Goal: Information Seeking & Learning: Understand process/instructions

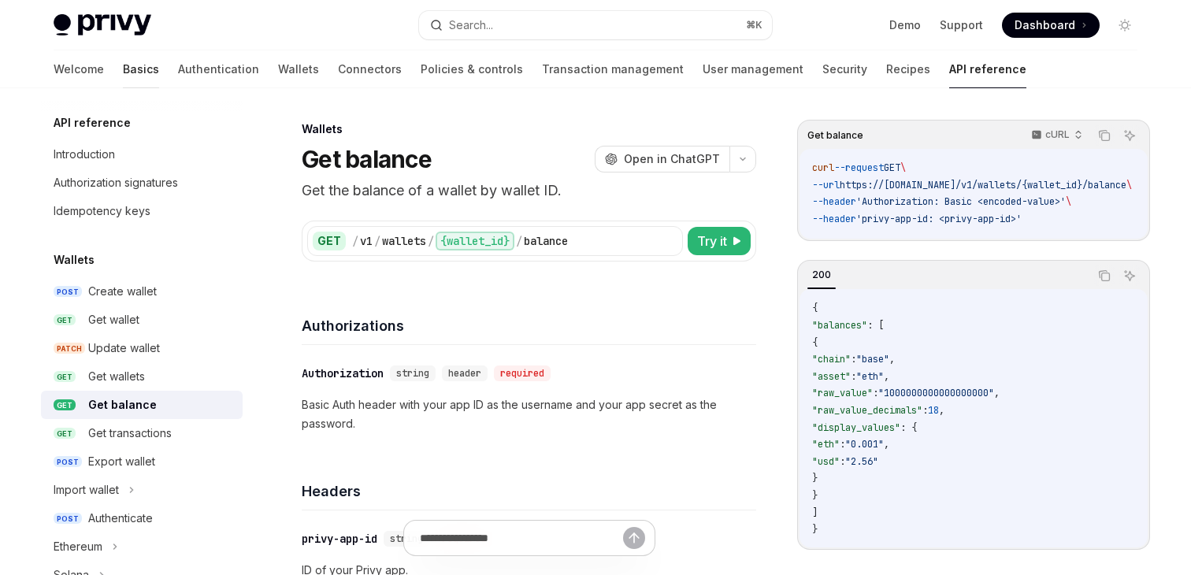
click at [123, 69] on link "Basics" at bounding box center [141, 69] width 36 height 38
type textarea "*"
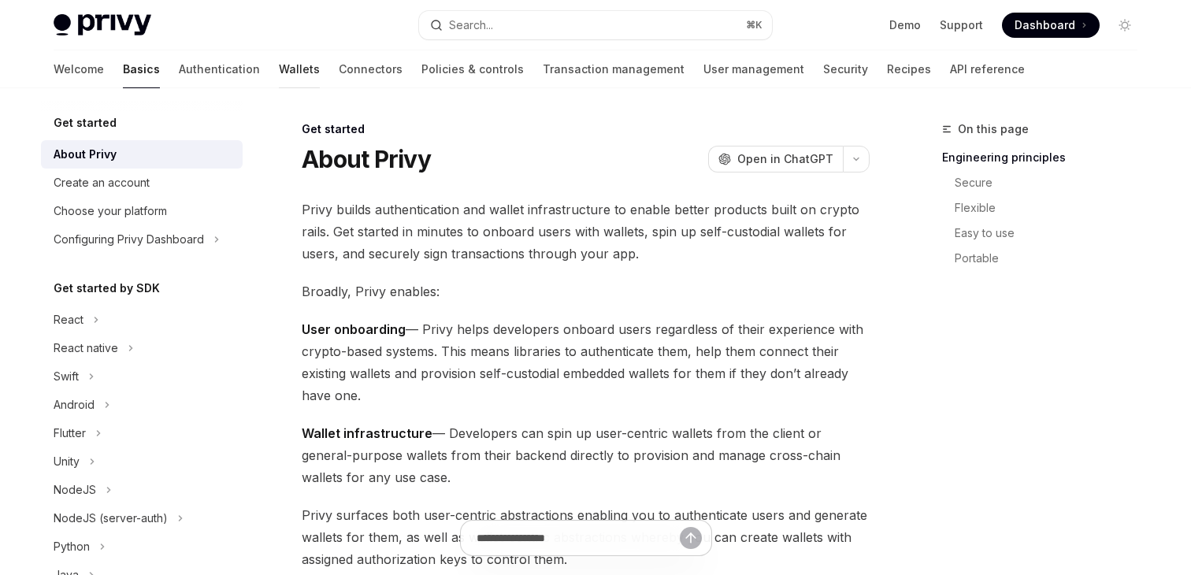
click at [279, 72] on link "Wallets" at bounding box center [299, 69] width 41 height 38
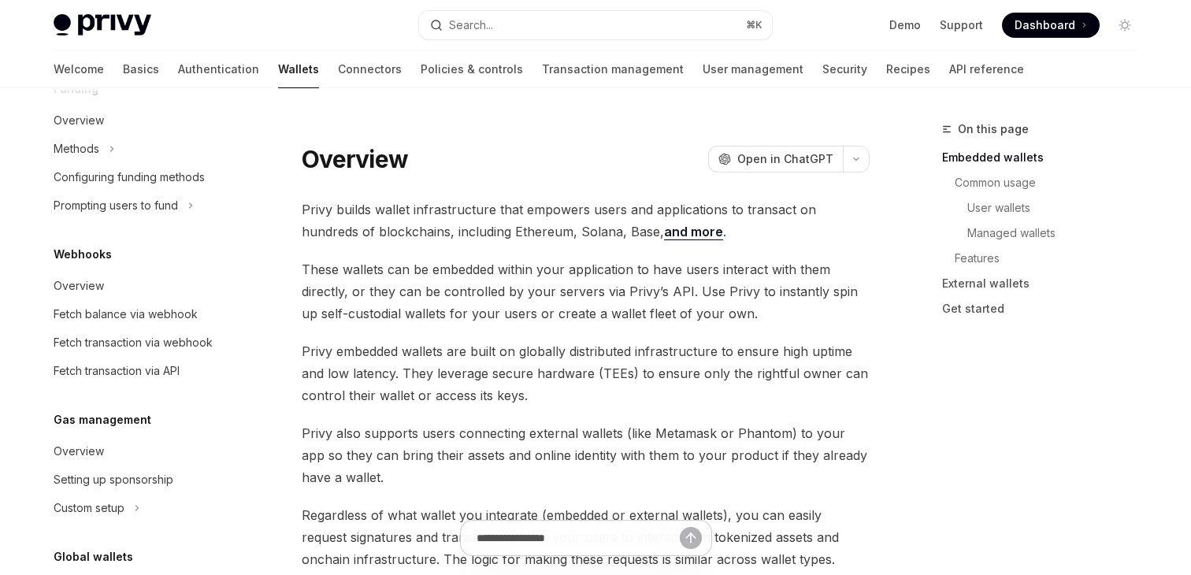
scroll to position [778, 0]
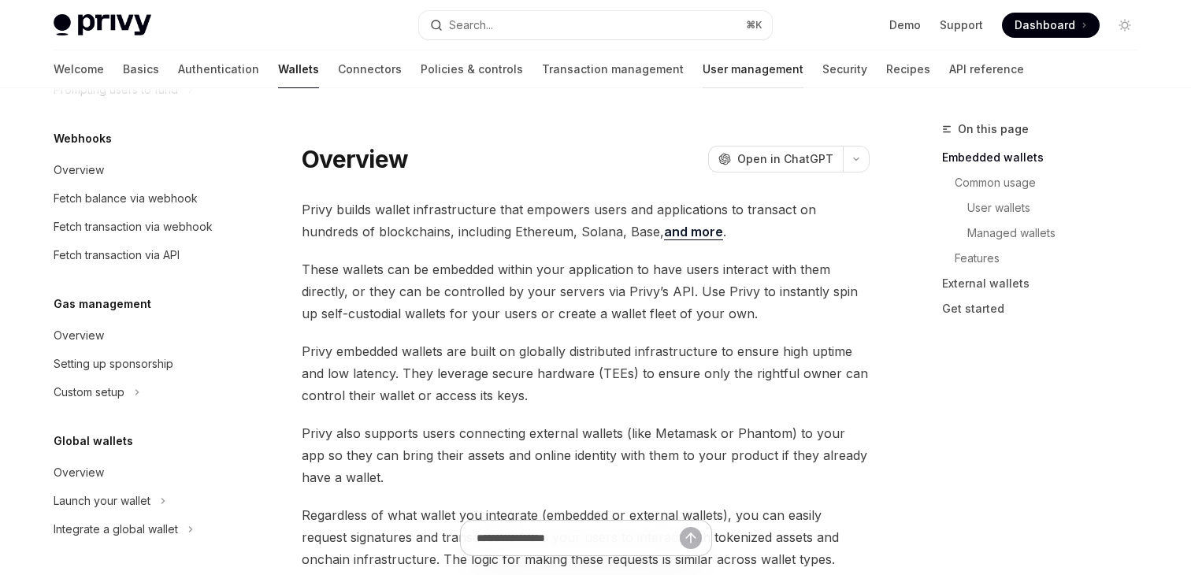
click at [703, 63] on link "User management" at bounding box center [753, 69] width 101 height 38
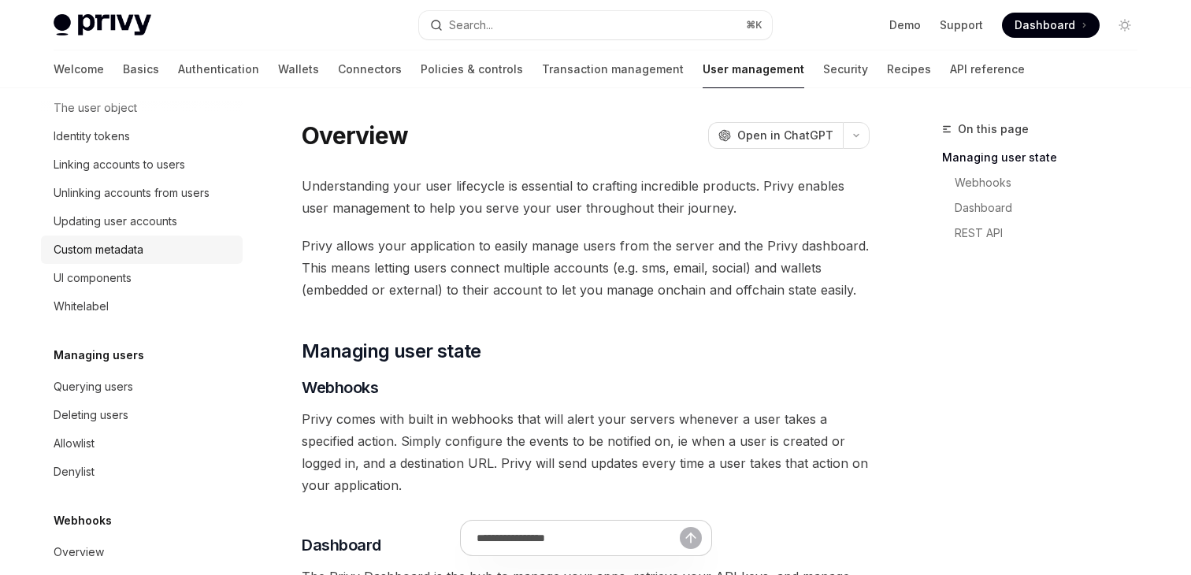
scroll to position [314, 0]
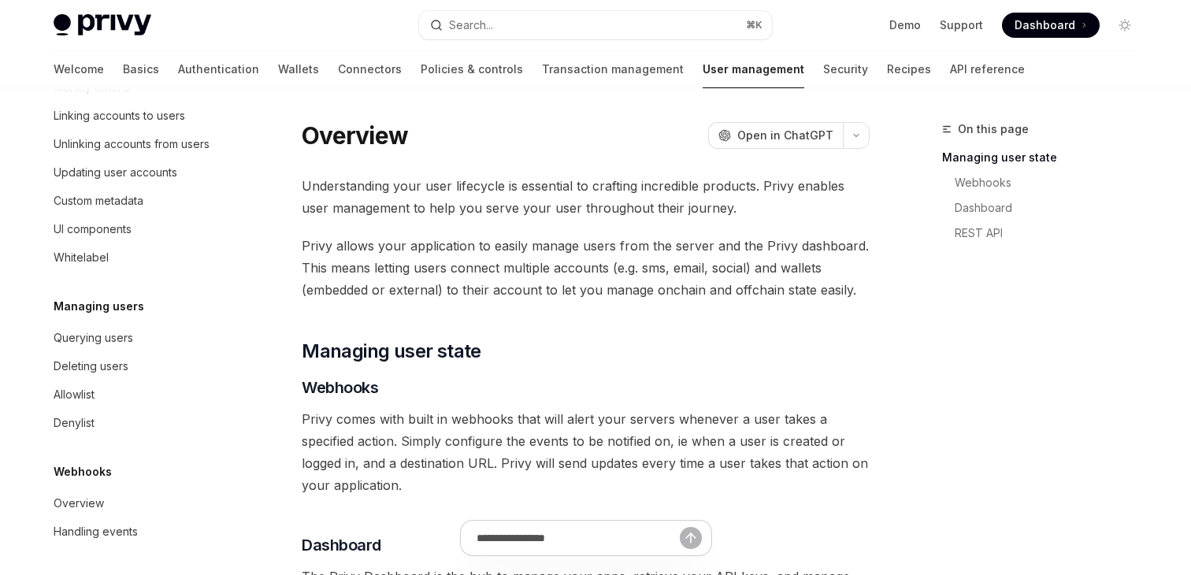
click at [124, 26] on img at bounding box center [103, 25] width 98 height 22
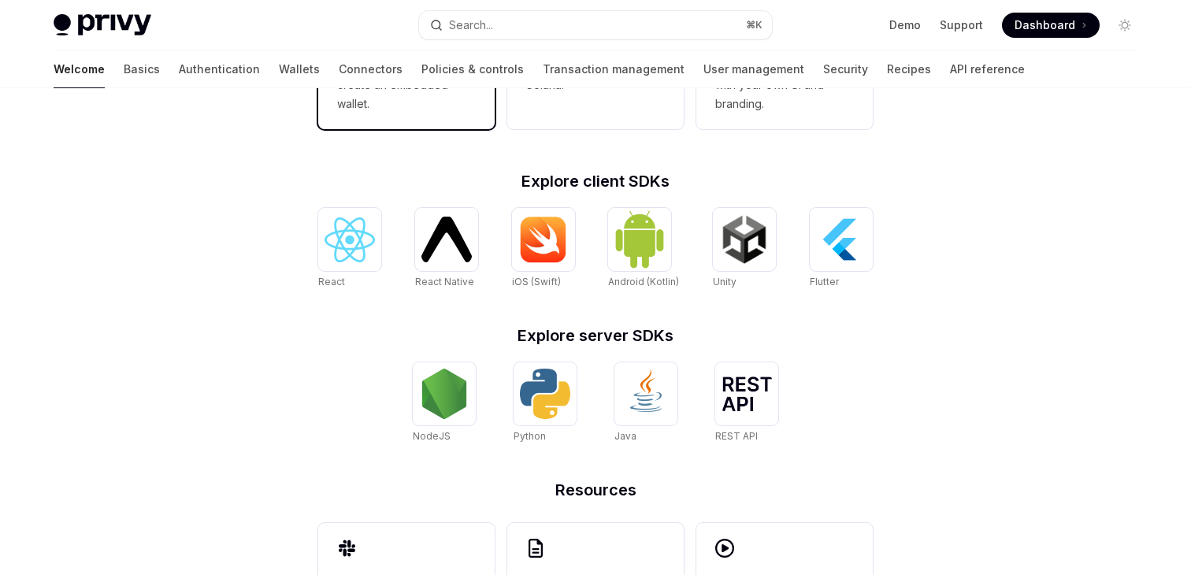
scroll to position [677, 0]
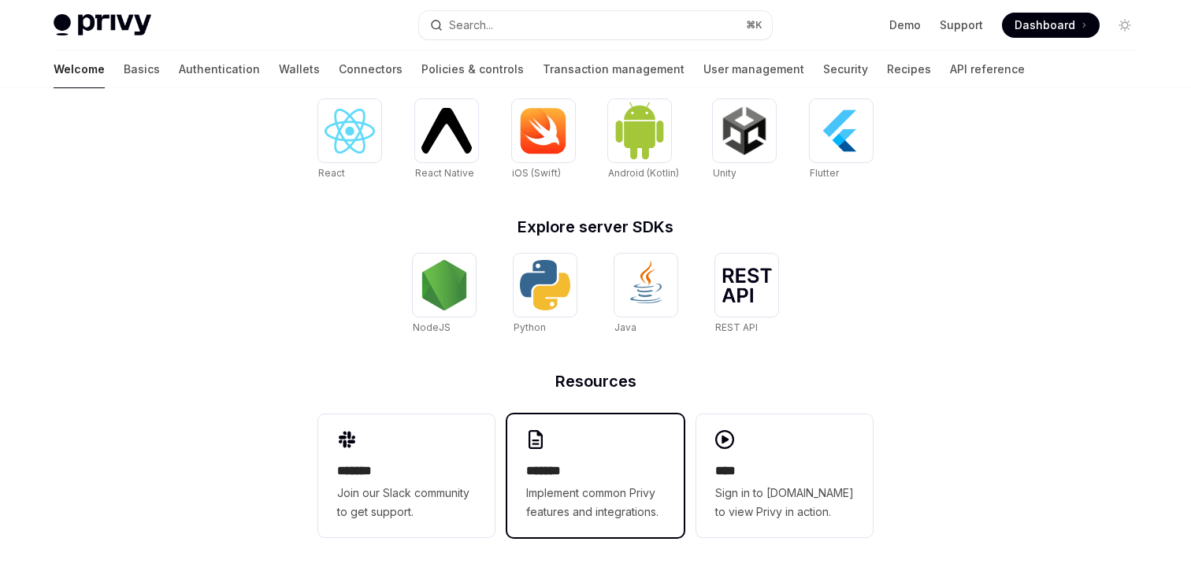
click at [603, 473] on h2 "*******" at bounding box center [595, 471] width 139 height 19
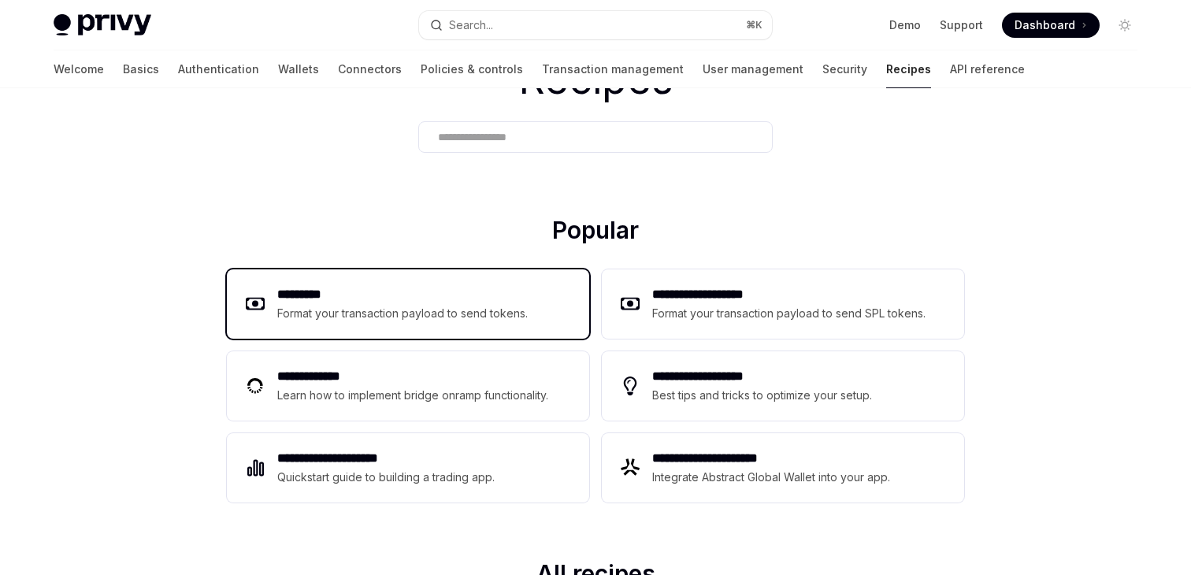
scroll to position [101, 0]
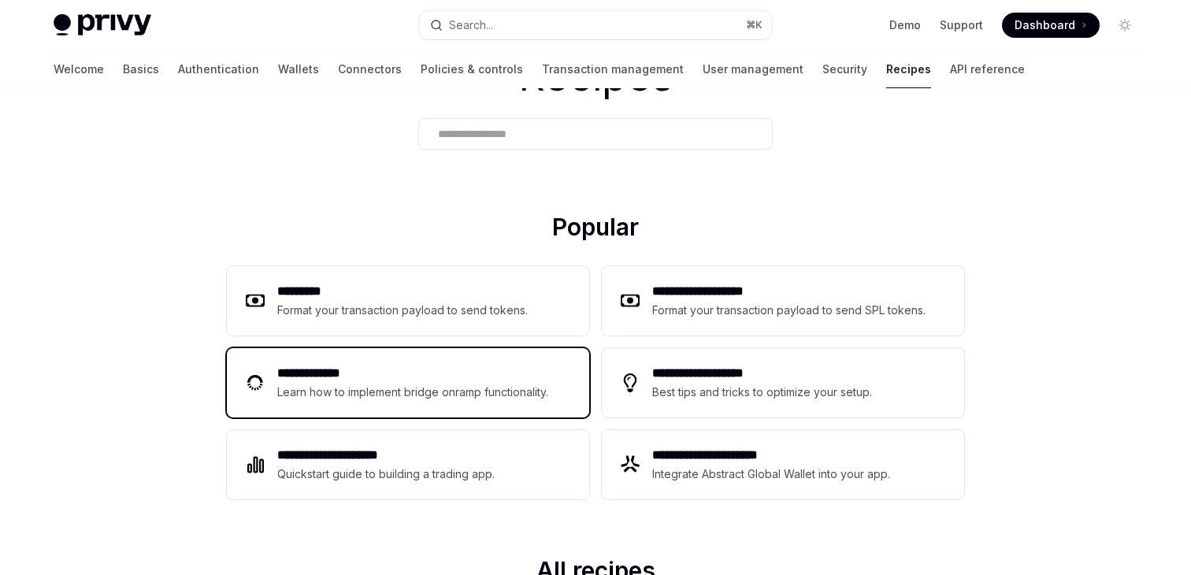
click at [509, 380] on h2 "**********" at bounding box center [415, 373] width 276 height 19
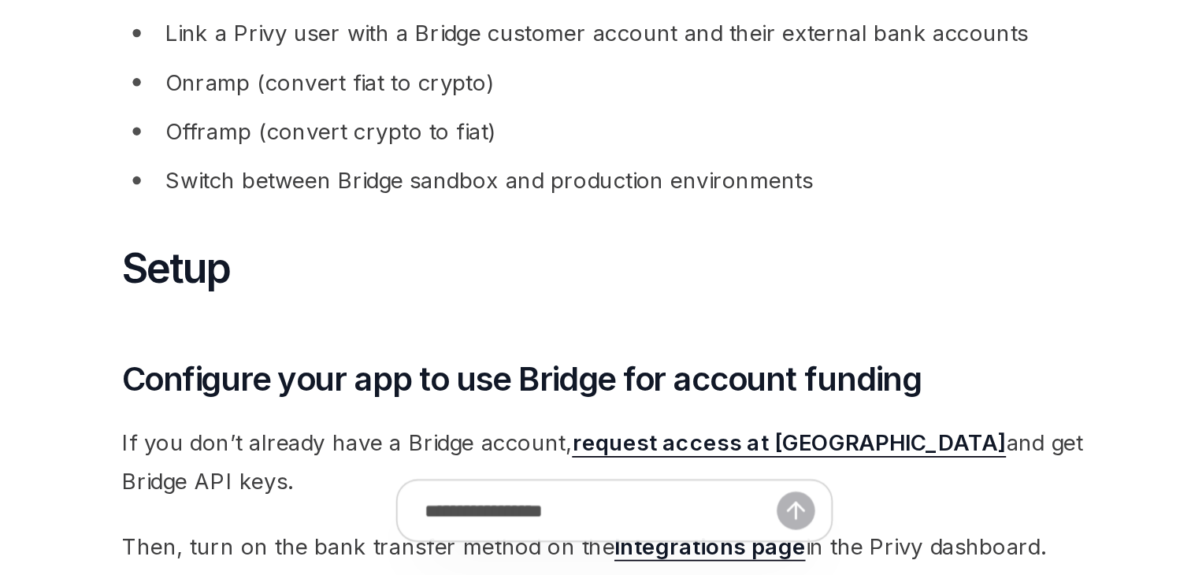
scroll to position [101, 0]
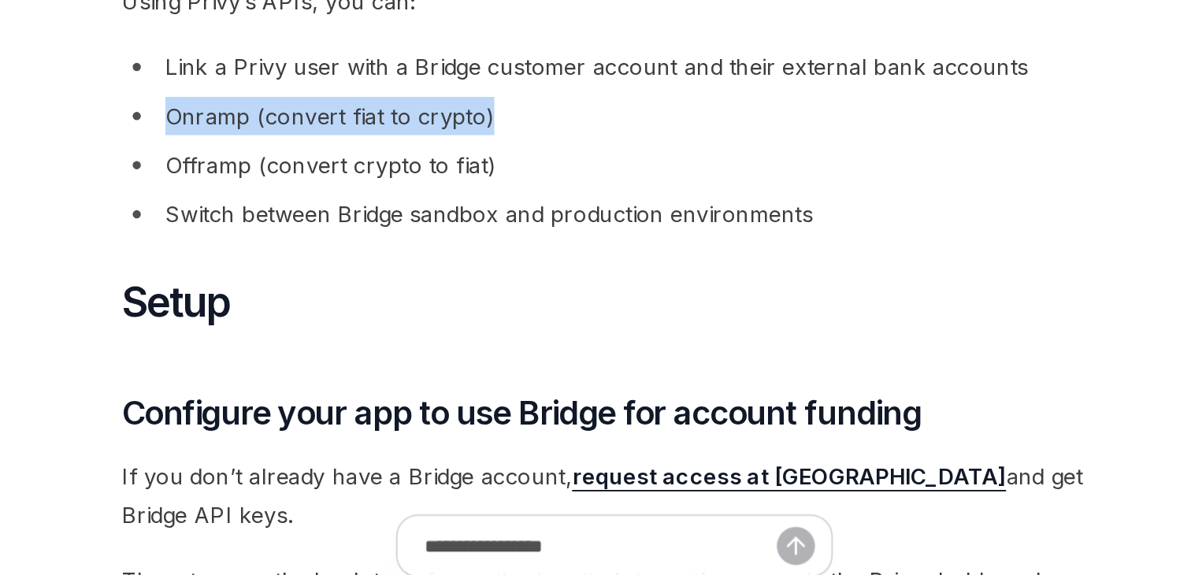
drag, startPoint x: 328, startPoint y: 314, endPoint x: 584, endPoint y: 318, distance: 255.2
click at [584, 301] on li "Onramp (convert fiat to crypto)" at bounding box center [586, 290] width 568 height 22
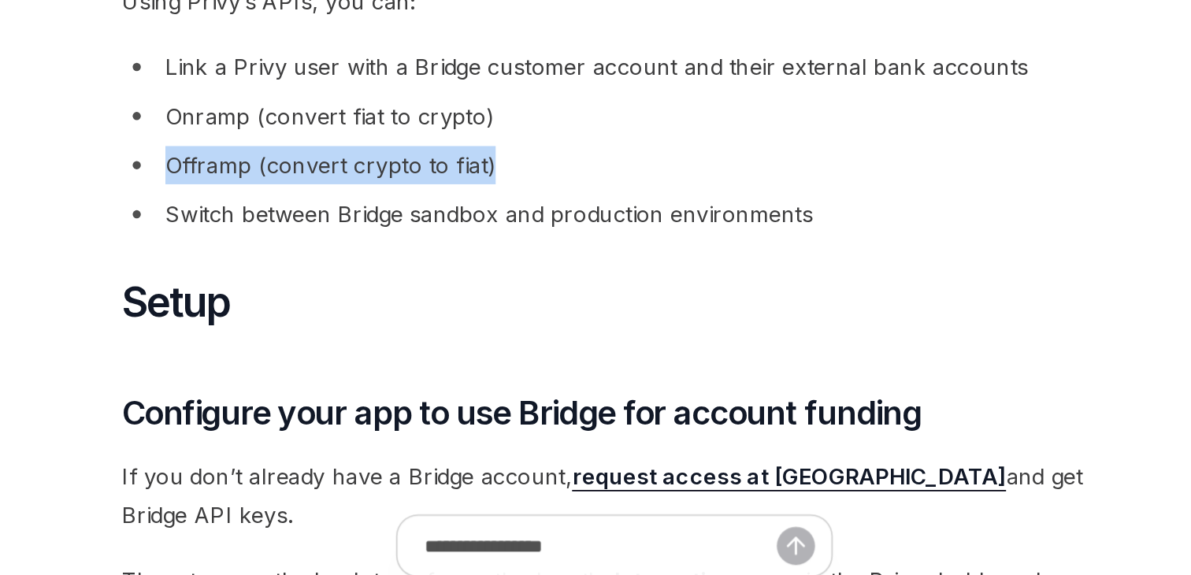
drag, startPoint x: 317, startPoint y: 339, endPoint x: 527, endPoint y: 339, distance: 210.3
click at [527, 329] on li "Offramp (convert crypto to fiat)" at bounding box center [586, 318] width 568 height 22
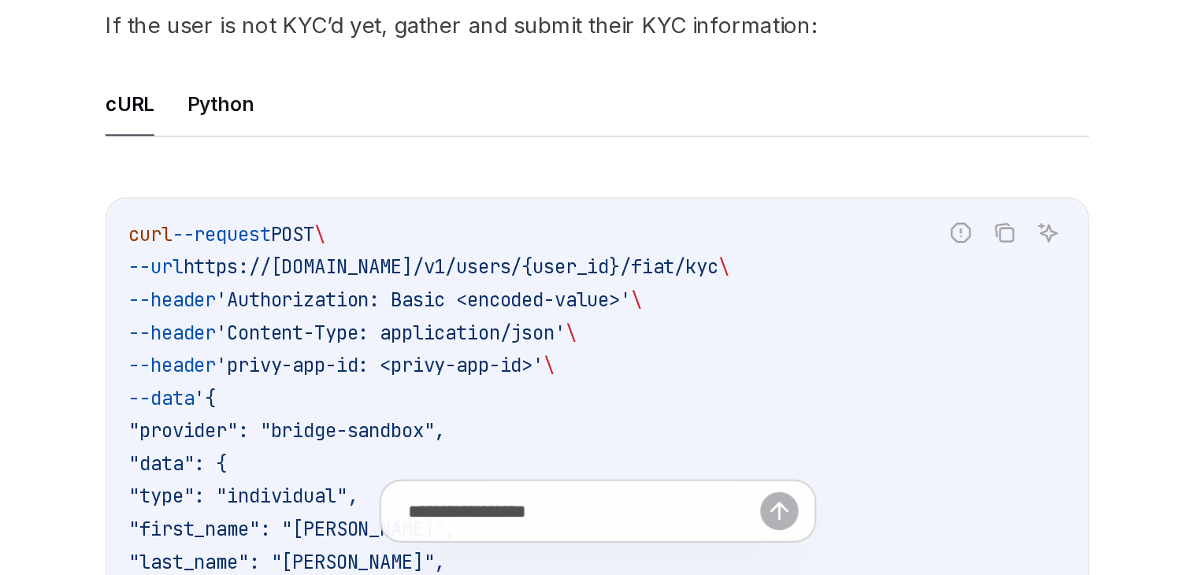
scroll to position [1849, 0]
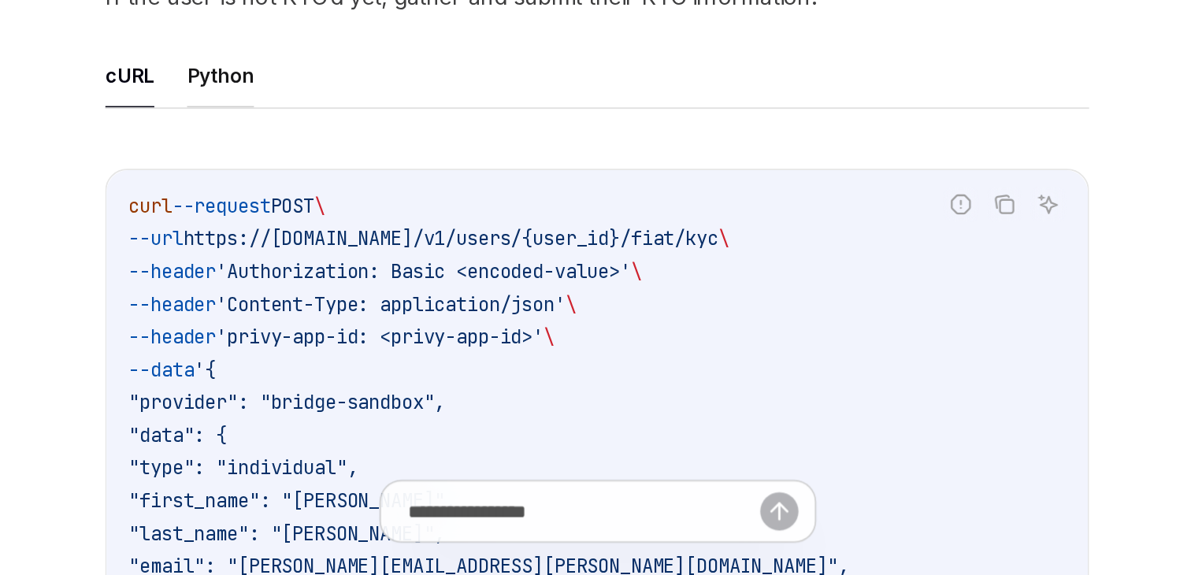
click at [377, 284] on button "Python" at bounding box center [368, 286] width 39 height 37
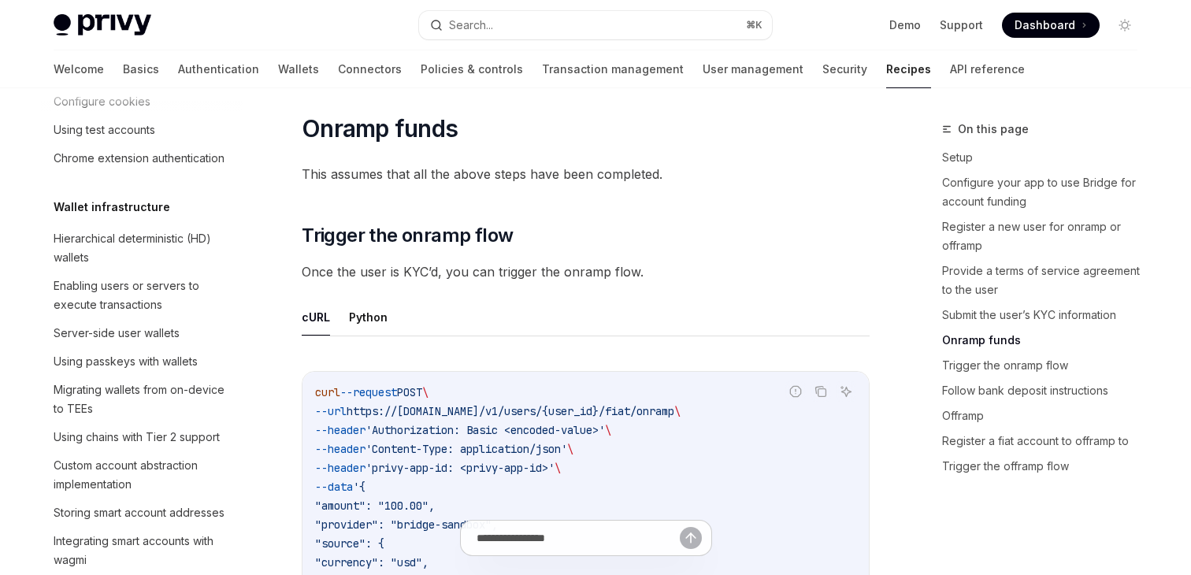
scroll to position [2898, 0]
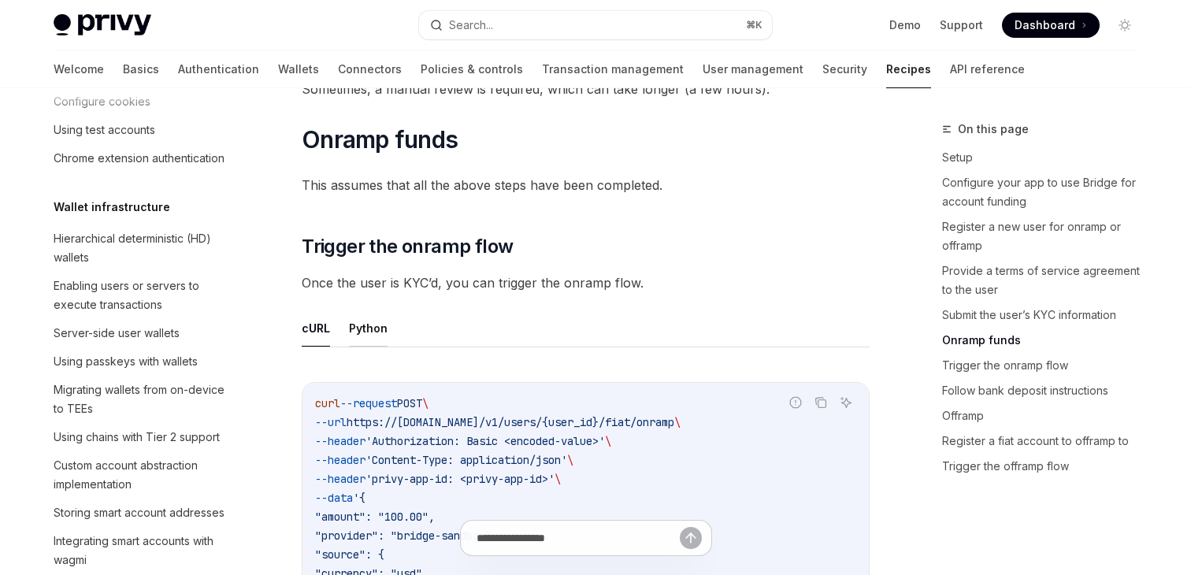
click at [372, 340] on button "Python" at bounding box center [368, 328] width 39 height 37
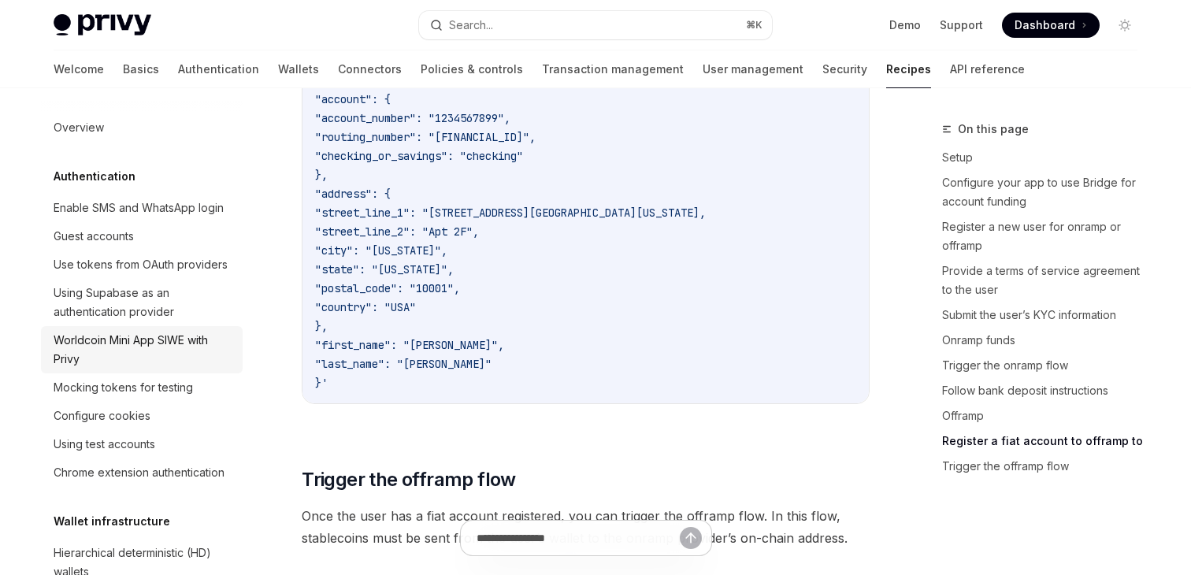
scroll to position [4371, 0]
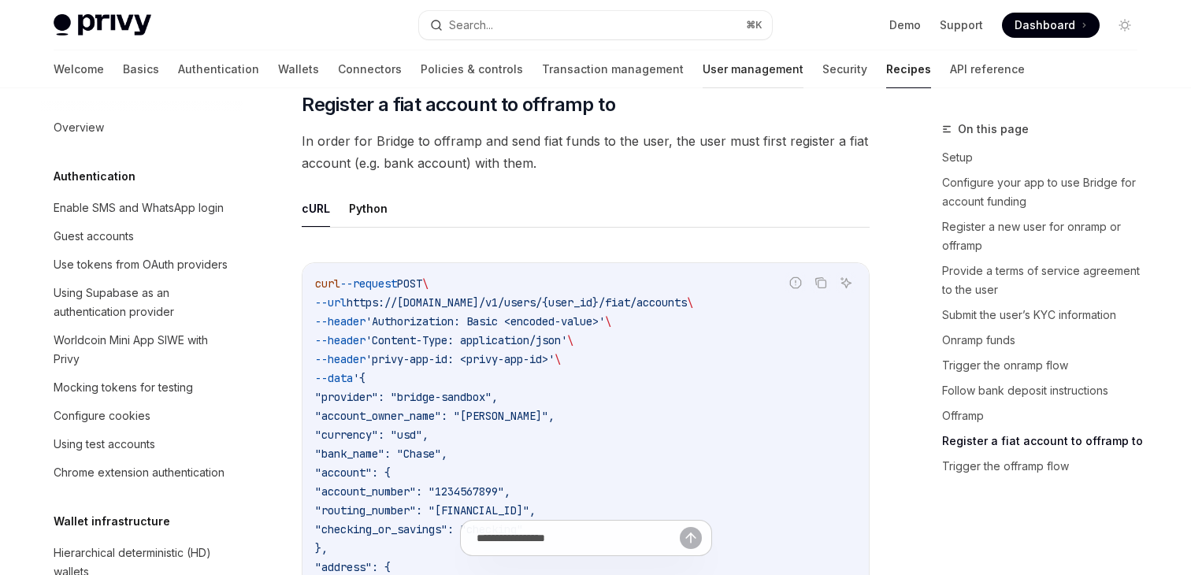
click at [703, 72] on link "User management" at bounding box center [753, 69] width 101 height 38
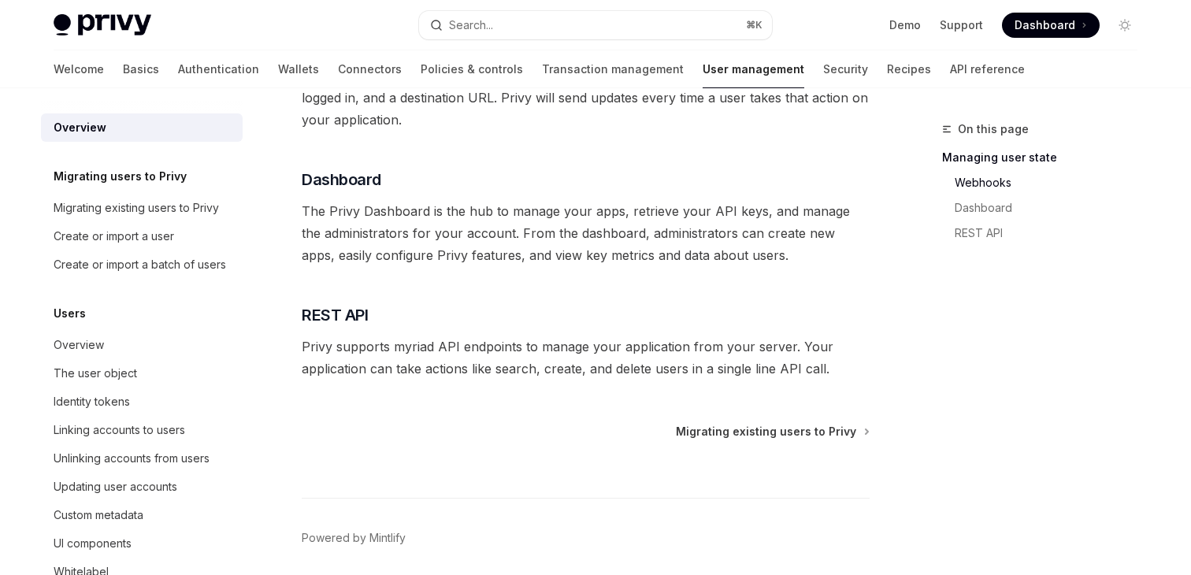
scroll to position [369, 0]
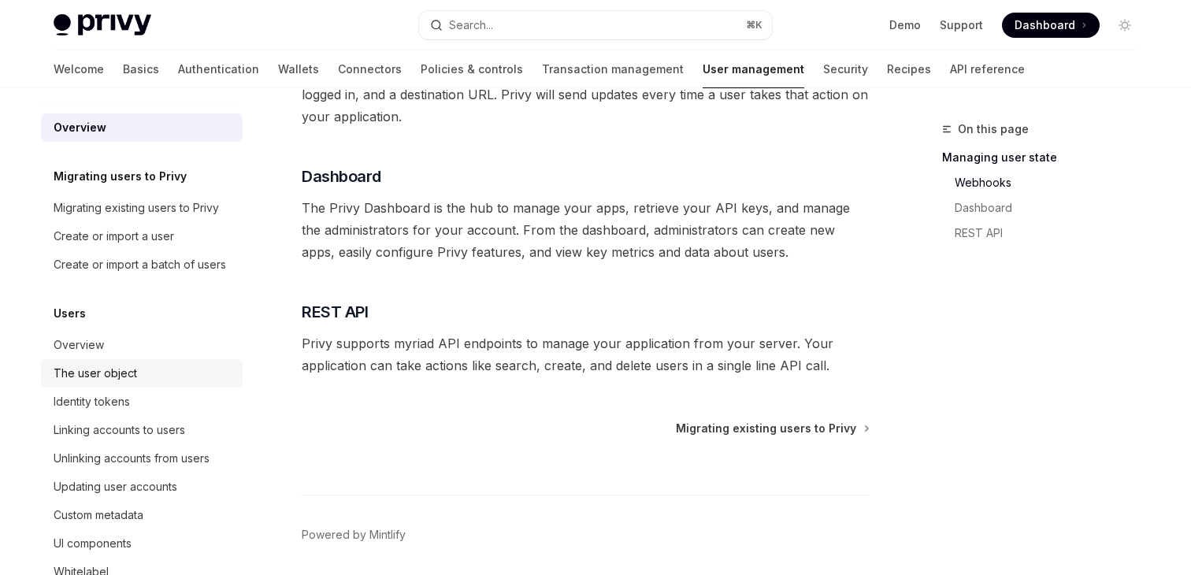
click at [155, 384] on link "The user object" at bounding box center [142, 373] width 202 height 28
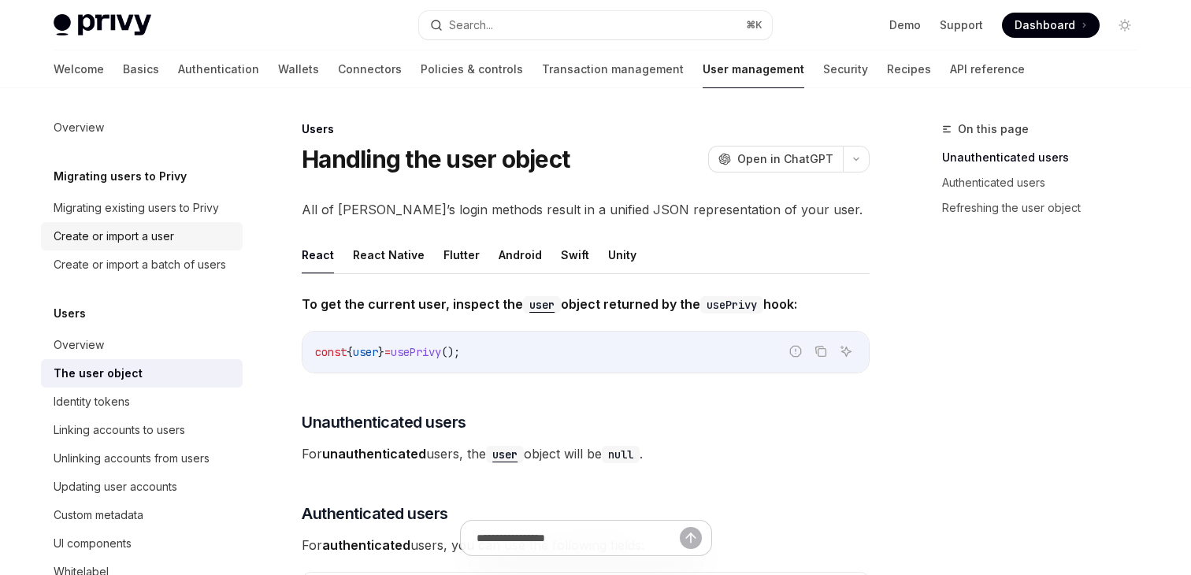
click at [136, 230] on div "Create or import a user" at bounding box center [114, 236] width 121 height 19
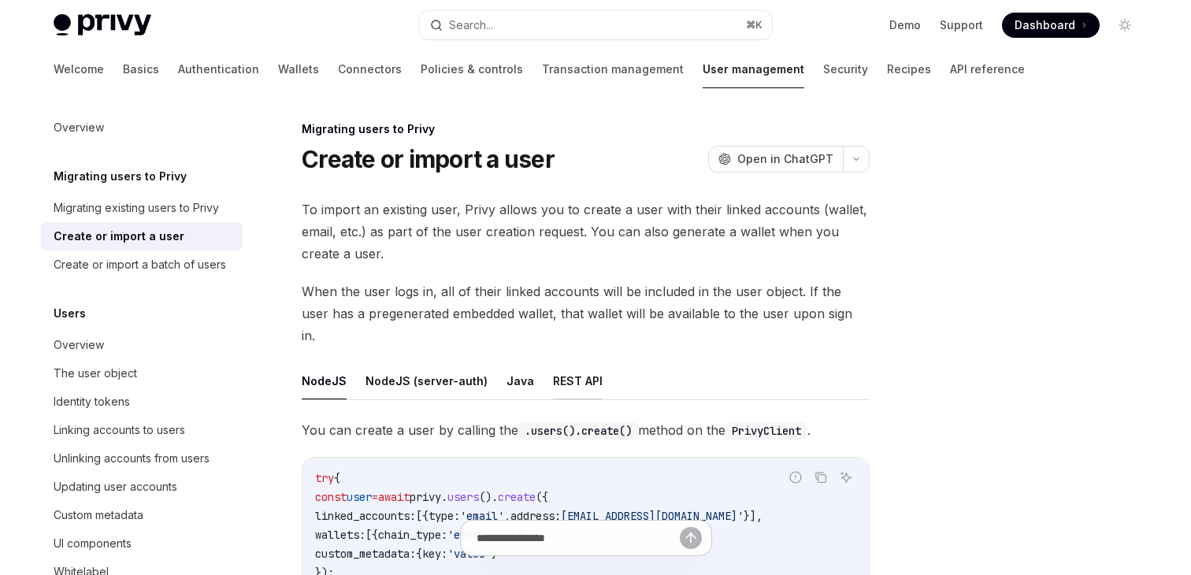
click at [575, 364] on button "REST API" at bounding box center [578, 380] width 50 height 37
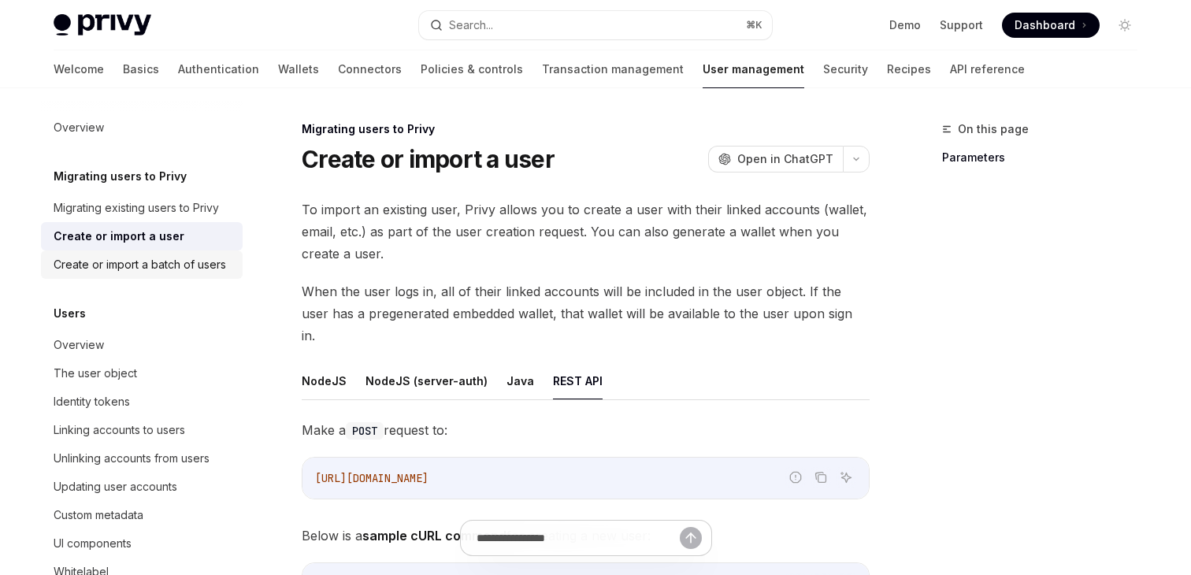
click at [164, 270] on div "Create or import a batch of users" at bounding box center [140, 264] width 172 height 19
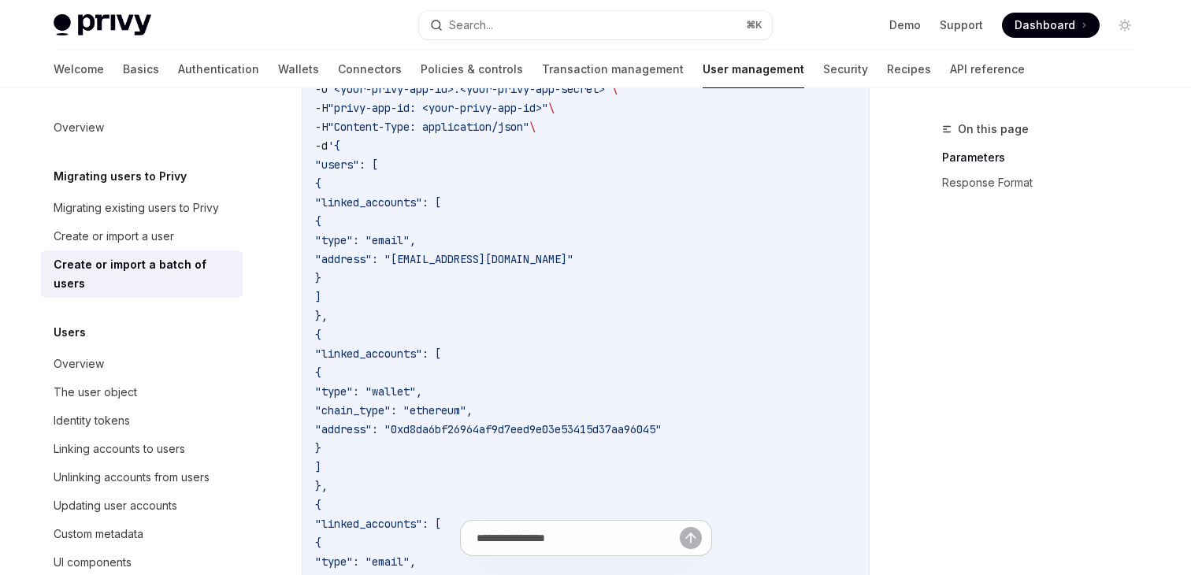
scroll to position [937, 0]
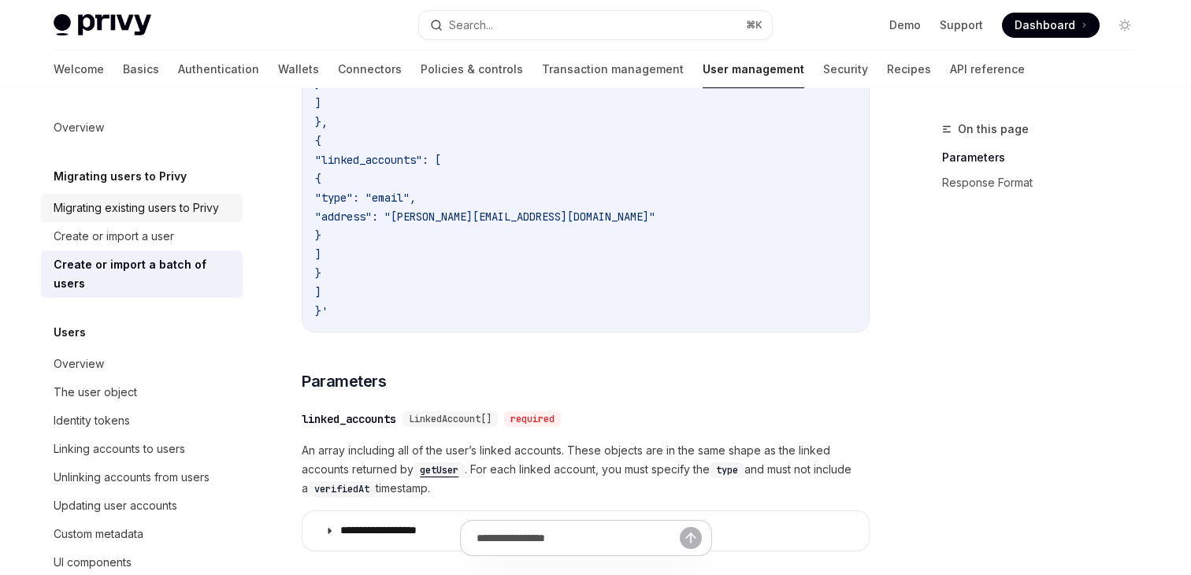
click at [157, 206] on div "Migrating existing users to Privy" at bounding box center [136, 207] width 165 height 19
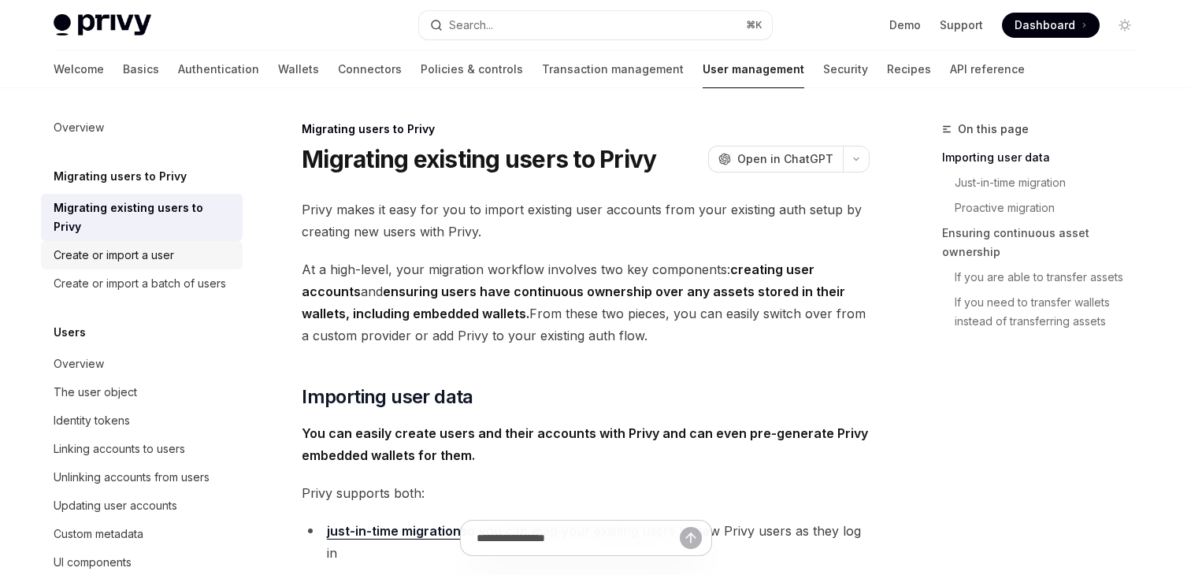
click at [140, 246] on div "Create or import a user" at bounding box center [114, 255] width 121 height 19
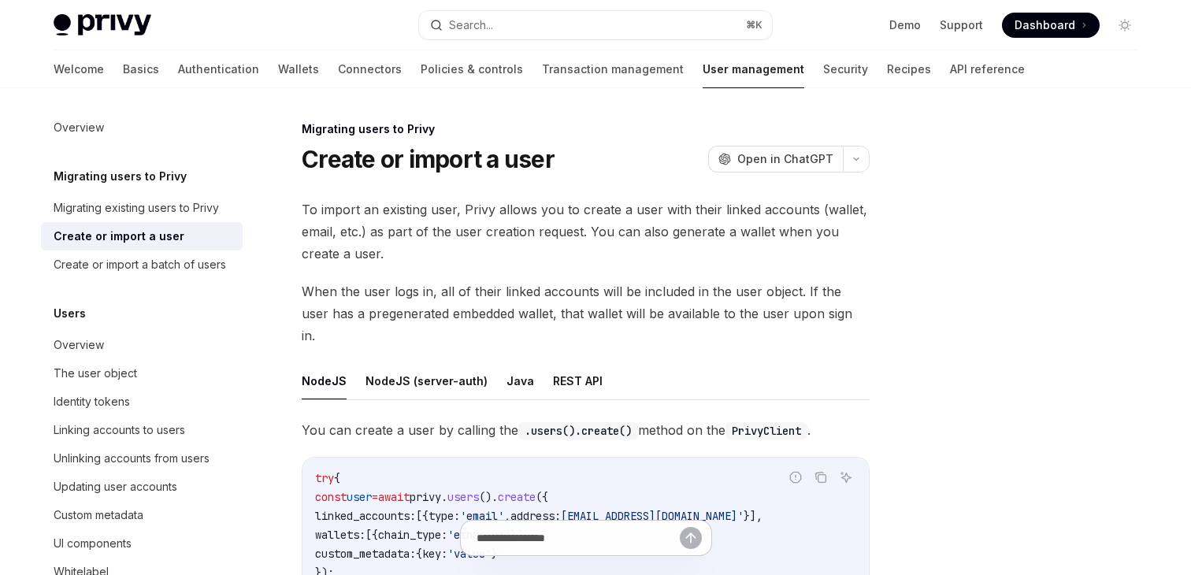
click at [526, 362] on ul "NodeJS NodeJS (server-auth) Java REST API" at bounding box center [586, 381] width 568 height 38
click at [534, 362] on ul "NodeJS NodeJS (server-auth) Java REST API" at bounding box center [586, 381] width 568 height 38
click at [553, 362] on button "REST API" at bounding box center [578, 380] width 50 height 37
type textarea "*"
